Goal: Complete application form

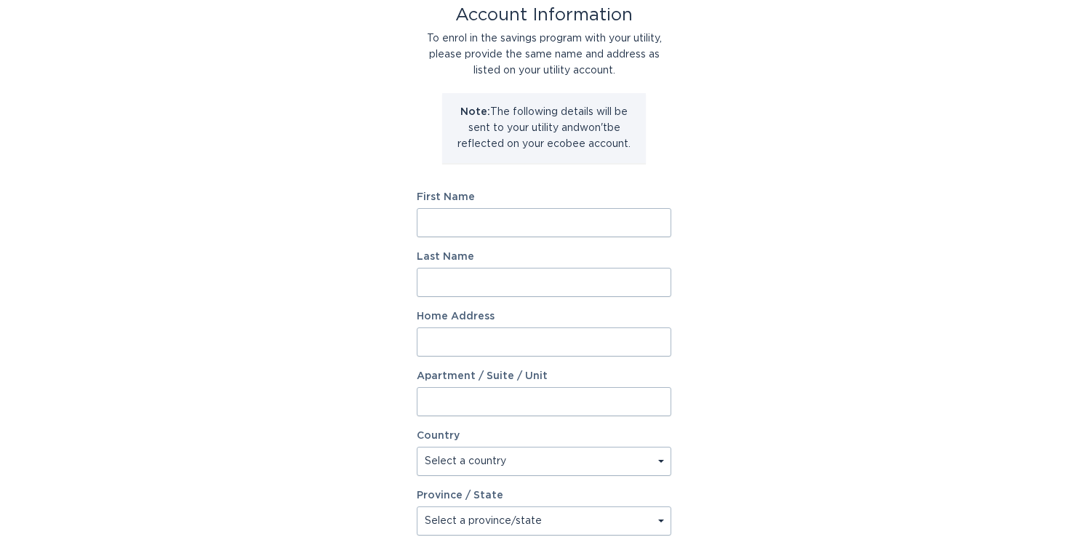
scroll to position [90, 0]
click at [608, 218] on input "First Name" at bounding box center [544, 223] width 255 height 29
type input "Jeffrey"
type input "Marshburn"
type input "461 Country Pl"
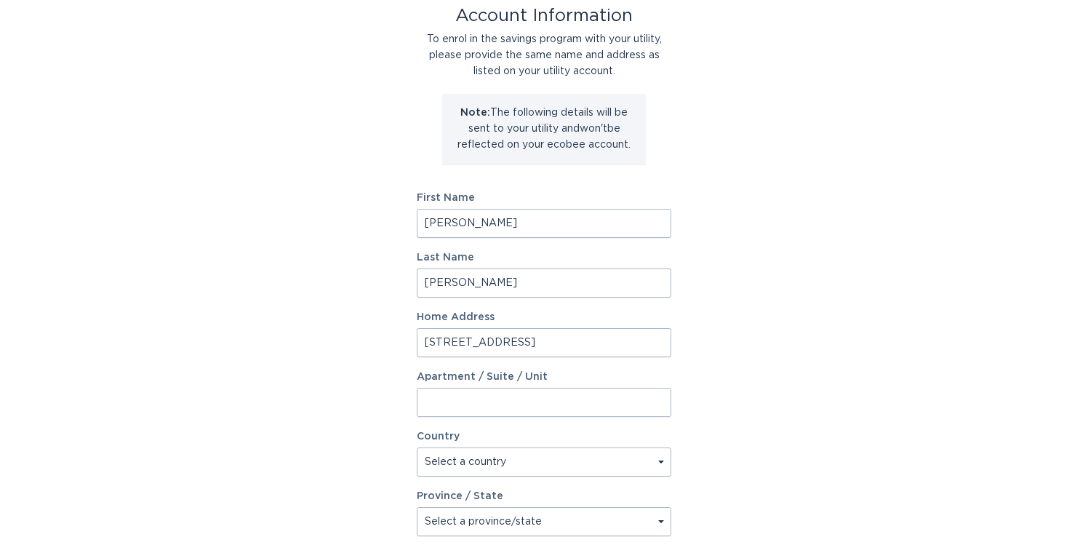
select select "US"
type input "LONGVIEW"
type input "75605"
select select "TX"
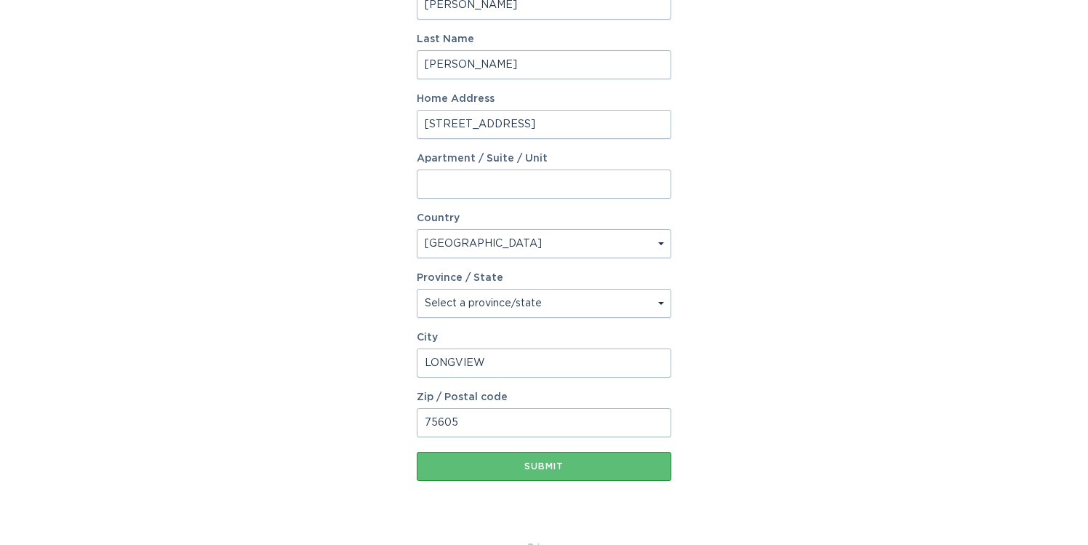
scroll to position [309, 0]
click at [498, 468] on div "Submit" at bounding box center [544, 465] width 240 height 9
